Goal: Transaction & Acquisition: Purchase product/service

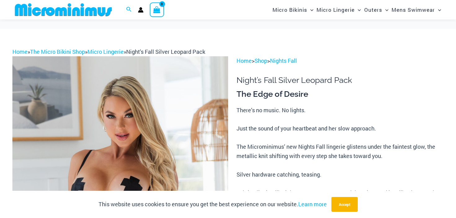
scroll to position [191, 0]
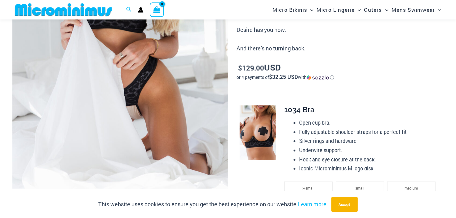
click at [141, 102] on img at bounding box center [120, 27] width 216 height 323
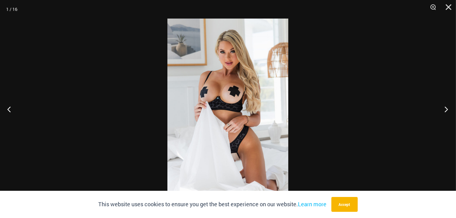
click at [445, 108] on button "Next" at bounding box center [444, 109] width 23 height 31
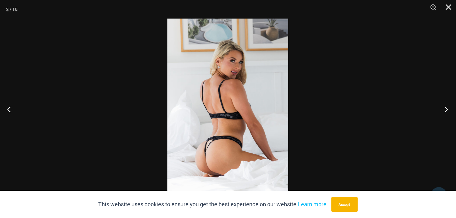
click at [444, 108] on button "Next" at bounding box center [444, 109] width 23 height 31
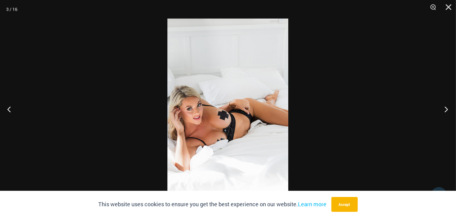
click at [444, 108] on button "Next" at bounding box center [444, 109] width 23 height 31
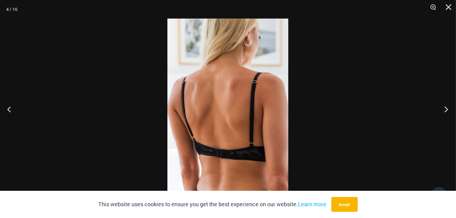
click at [444, 108] on button "Next" at bounding box center [444, 109] width 23 height 31
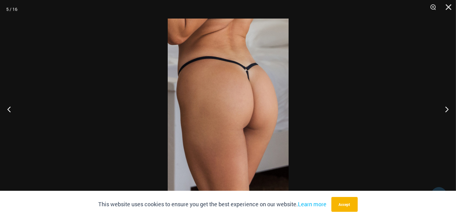
click at [287, 109] on img at bounding box center [228, 109] width 121 height 181
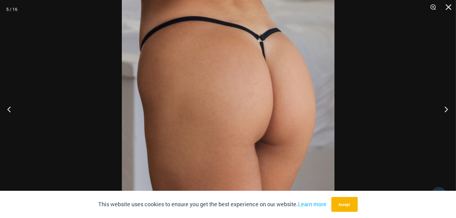
click at [448, 110] on button "Next" at bounding box center [444, 109] width 23 height 31
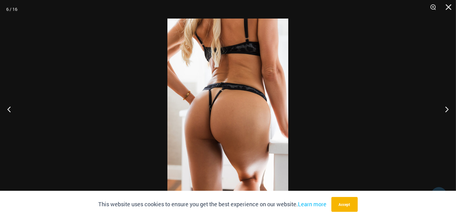
click at [245, 120] on img at bounding box center [227, 109] width 121 height 181
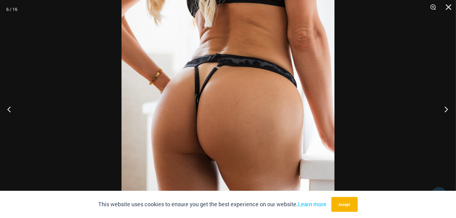
click at [445, 108] on button "Next" at bounding box center [444, 109] width 23 height 31
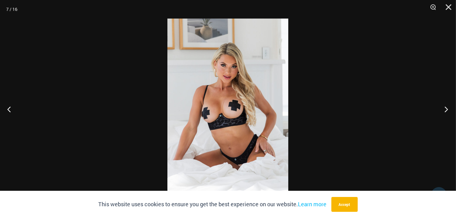
click at [444, 108] on button "Next" at bounding box center [444, 109] width 23 height 31
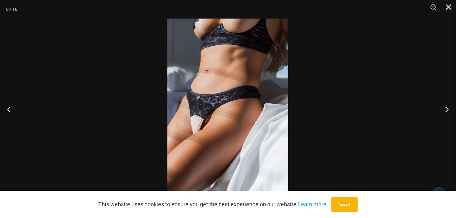
click at [250, 108] on img at bounding box center [227, 109] width 121 height 181
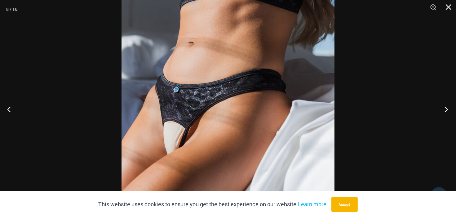
click at [446, 108] on button "Next" at bounding box center [444, 109] width 23 height 31
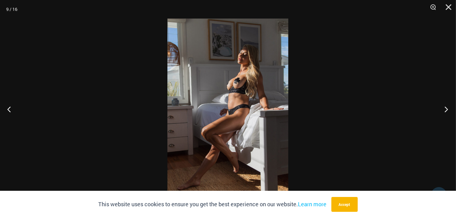
click at [446, 108] on button "Next" at bounding box center [444, 109] width 23 height 31
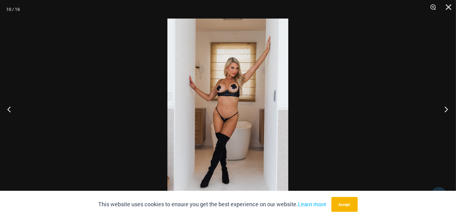
click at [446, 108] on button "Next" at bounding box center [444, 109] width 23 height 31
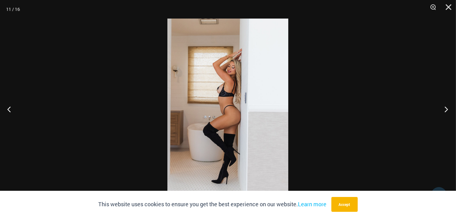
click at [446, 108] on button "Next" at bounding box center [444, 109] width 23 height 31
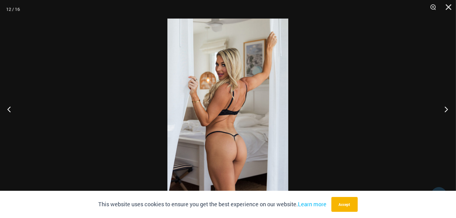
click at [446, 108] on button "Next" at bounding box center [444, 109] width 23 height 31
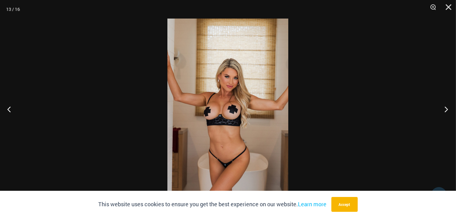
click at [446, 108] on button "Next" at bounding box center [444, 109] width 23 height 31
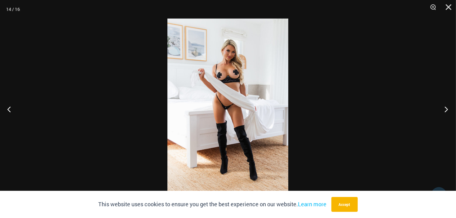
click at [446, 108] on button "Next" at bounding box center [444, 109] width 23 height 31
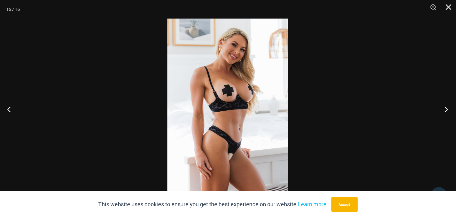
click at [446, 108] on button "Next" at bounding box center [444, 109] width 23 height 31
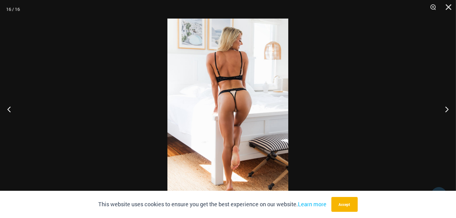
click at [251, 112] on img at bounding box center [227, 109] width 121 height 181
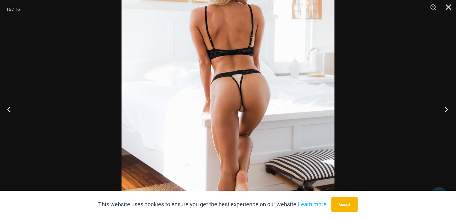
click at [448, 111] on button "Next" at bounding box center [444, 109] width 23 height 31
